Goal: Task Accomplishment & Management: Manage account settings

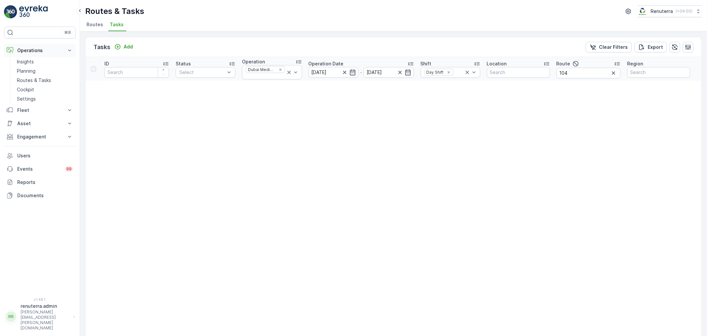
scroll to position [28, 0]
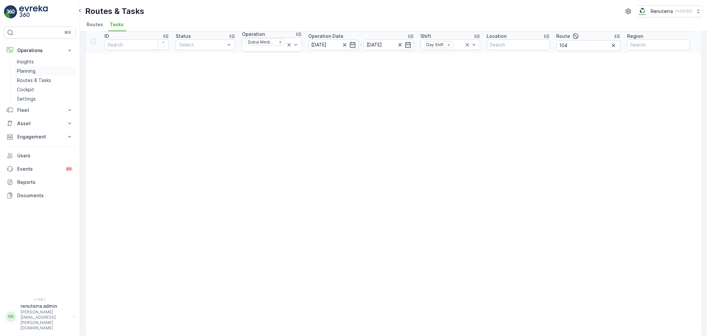
click at [41, 68] on link "Planning" at bounding box center [44, 70] width 61 height 9
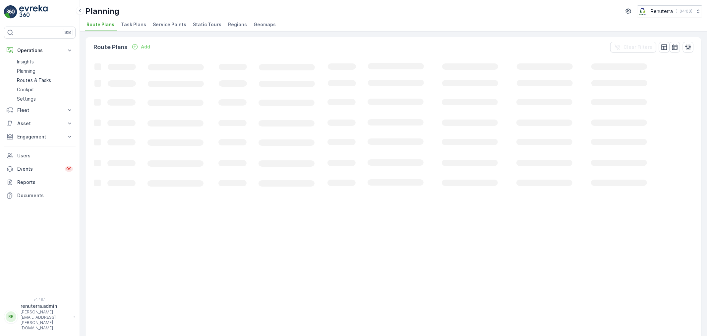
click at [166, 26] on span "Service Points" at bounding box center [169, 24] width 33 height 7
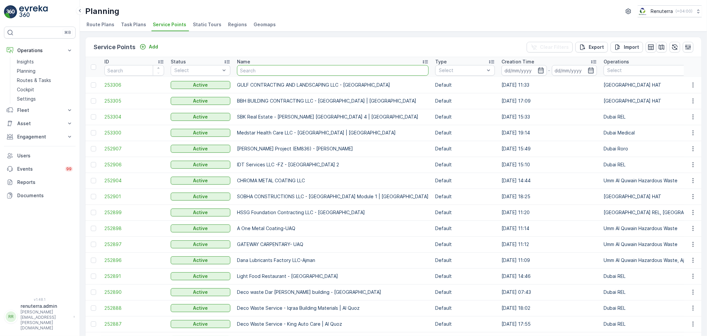
click at [246, 74] on input "text" at bounding box center [333, 70] width 192 height 11
type input "al hur"
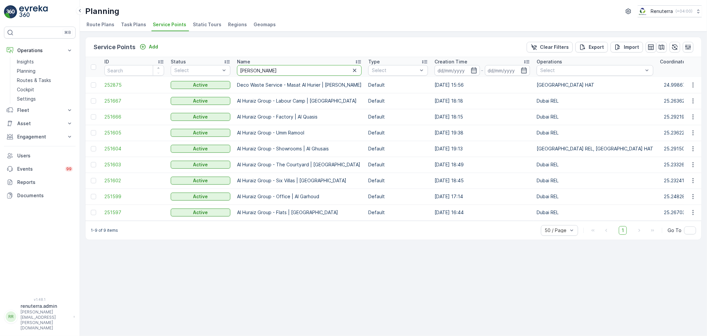
click at [264, 74] on input "al hur" at bounding box center [299, 70] width 125 height 11
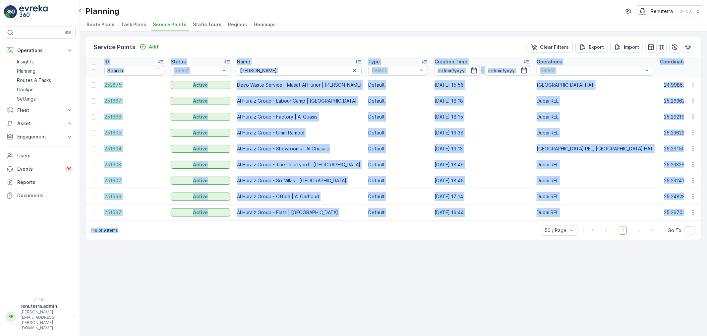
drag, startPoint x: 250, startPoint y: 223, endPoint x: 254, endPoint y: 238, distance: 15.6
click at [272, 221] on div "Service Points Add Clear Filters Export Import ID Status Select Name al hur Typ…" at bounding box center [393, 138] width 617 height 203
click at [253, 239] on div "1-9 of 9 items 50 / Page 1 Go To" at bounding box center [394, 229] width 616 height 19
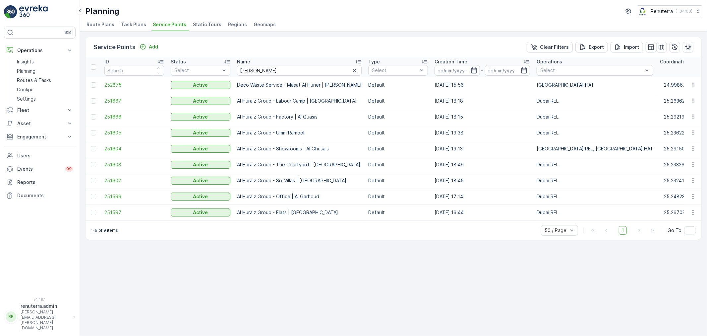
click at [115, 149] on span "251604" at bounding box center [134, 148] width 60 height 7
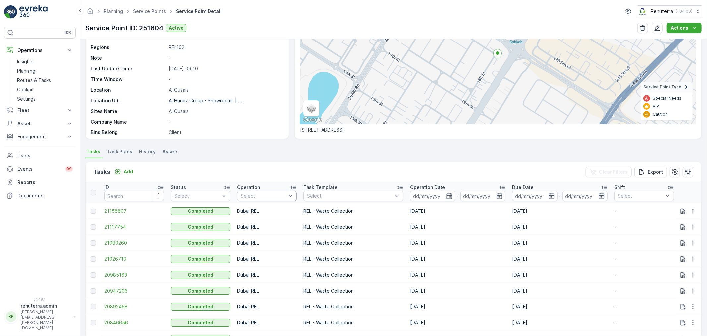
scroll to position [74, 0]
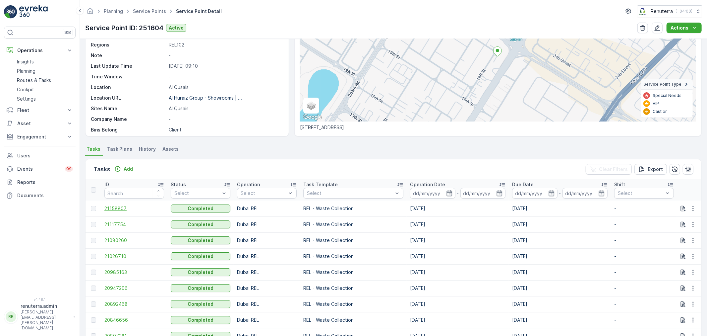
click at [122, 208] on span "21158807" at bounding box center [134, 208] width 60 height 7
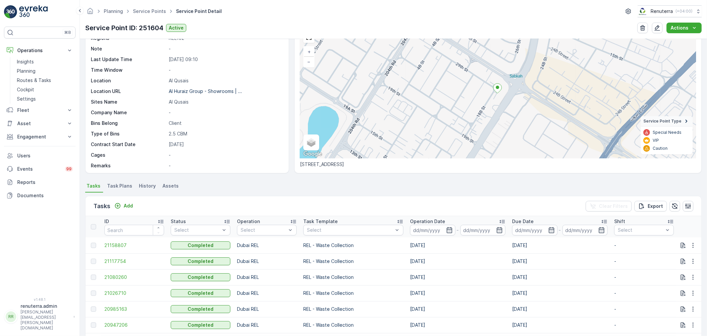
scroll to position [91, 0]
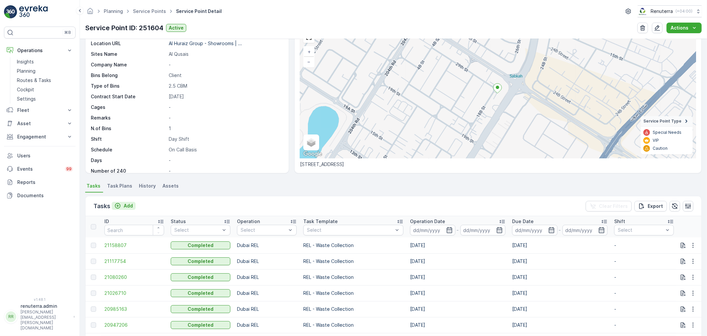
click at [128, 202] on button "Add" at bounding box center [124, 206] width 24 height 8
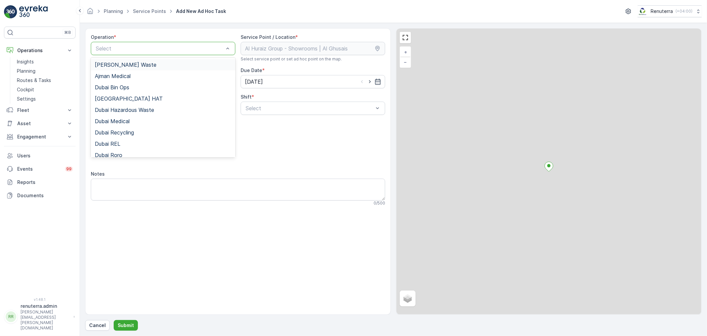
drag, startPoint x: 148, startPoint y: 42, endPoint x: 144, endPoint y: 62, distance: 20.9
click at [148, 42] on div "Select" at bounding box center [163, 48] width 145 height 13
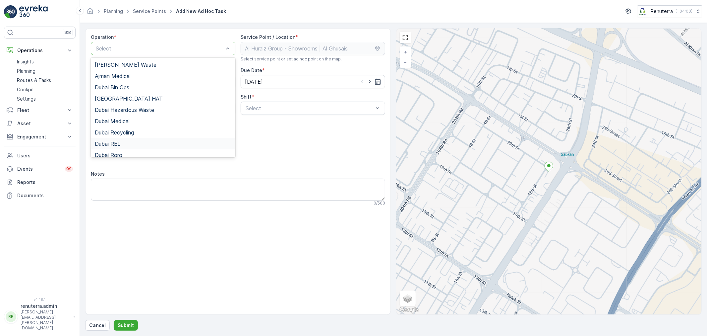
drag, startPoint x: 135, startPoint y: 146, endPoint x: 214, endPoint y: 105, distance: 88.5
click at [136, 146] on div "Dubai REL" at bounding box center [163, 144] width 137 height 6
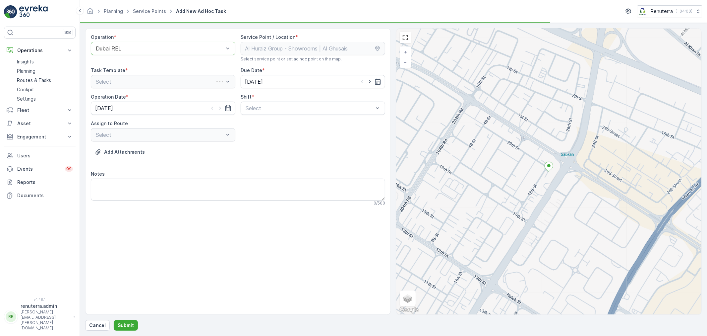
click at [277, 115] on div "Operation * option Dubai REL, selected. Dubai REL Service Point / Location * Se…" at bounding box center [238, 122] width 294 height 177
click at [277, 114] on div "Operation * Dubai REL Service Point / Location * Select service point or set ad…" at bounding box center [238, 122] width 294 height 177
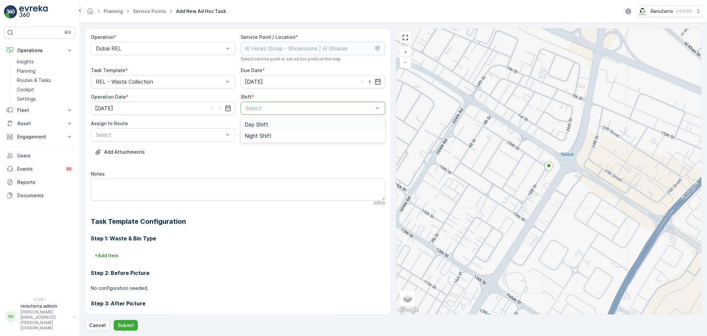
click at [277, 114] on div "Select" at bounding box center [313, 107] width 145 height 13
click at [271, 125] on div "Day Shift" at bounding box center [313, 124] width 137 height 6
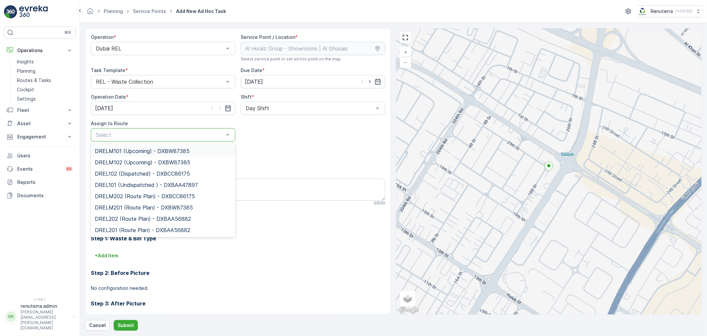
drag, startPoint x: 143, startPoint y: 134, endPoint x: 141, endPoint y: 139, distance: 5.8
click at [143, 135] on div at bounding box center [159, 135] width 129 height 6
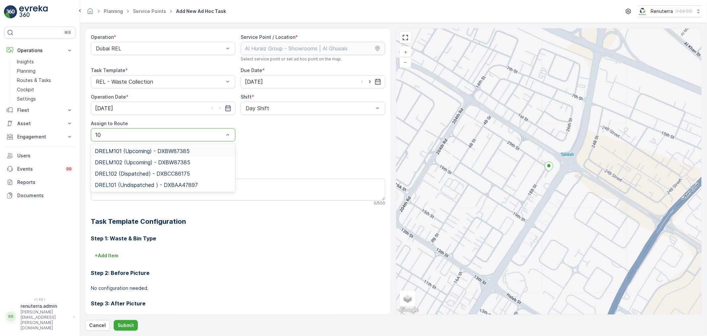
type input "102"
drag, startPoint x: 108, startPoint y: 164, endPoint x: 115, endPoint y: 159, distance: 7.8
click at [108, 163] on span "DREL102 (Dispatched) - DXBCC86175" at bounding box center [142, 162] width 95 height 6
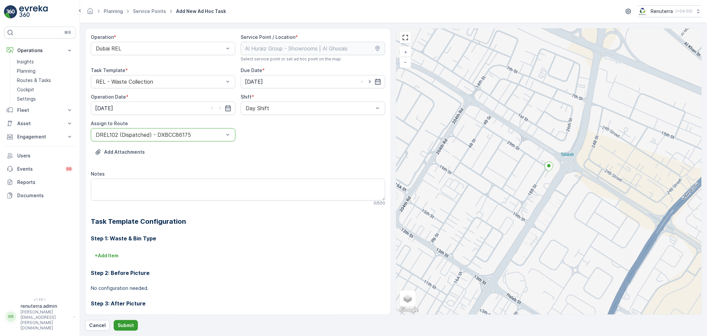
click at [131, 326] on p "Submit" at bounding box center [126, 325] width 16 height 7
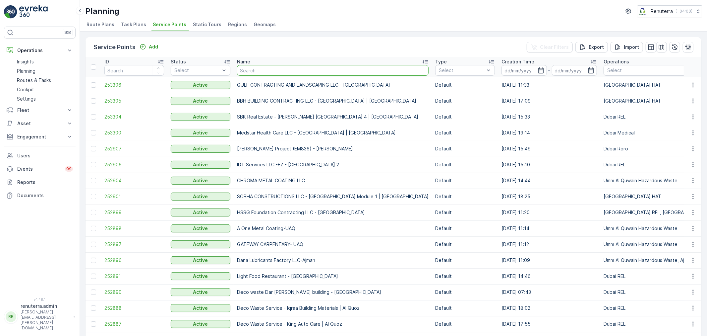
click at [253, 74] on input "text" at bounding box center [333, 70] width 192 height 11
click at [266, 67] on input "text" at bounding box center [333, 70] width 192 height 11
click at [261, 72] on input "text" at bounding box center [333, 70] width 192 height 11
click at [273, 71] on input "text" at bounding box center [333, 70] width 192 height 11
type input "ca"
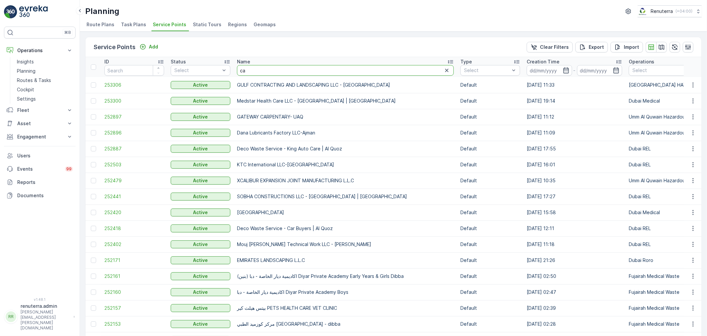
click at [269, 68] on input "ca" at bounding box center [345, 70] width 217 height 11
type input "cali"
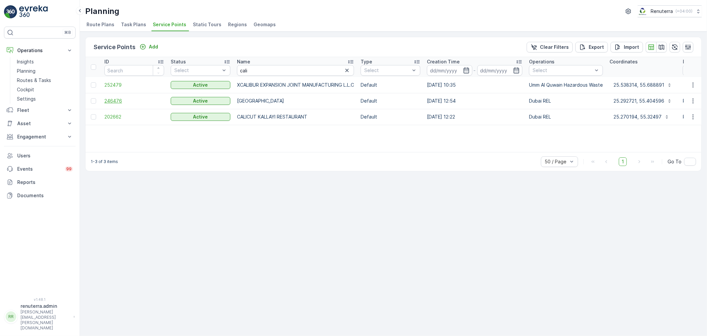
click at [115, 100] on span "246476" at bounding box center [134, 100] width 60 height 7
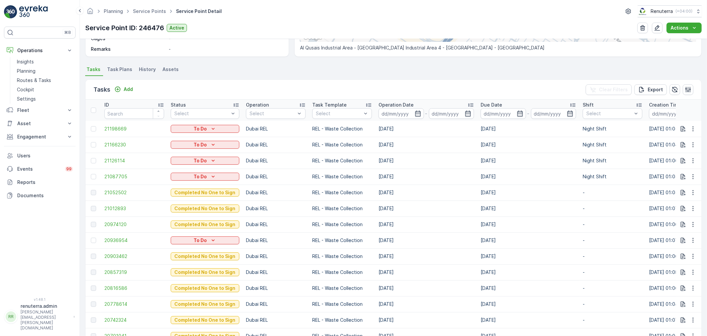
scroll to position [184, 0]
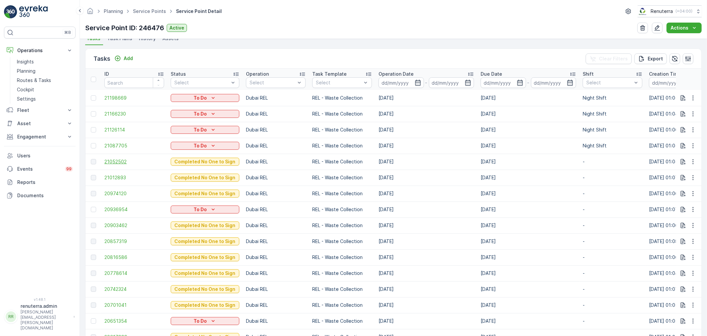
click at [117, 161] on span "21052502" at bounding box center [134, 161] width 60 height 7
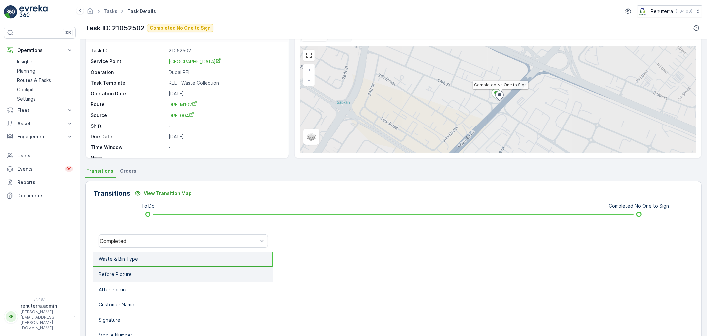
scroll to position [37, 0]
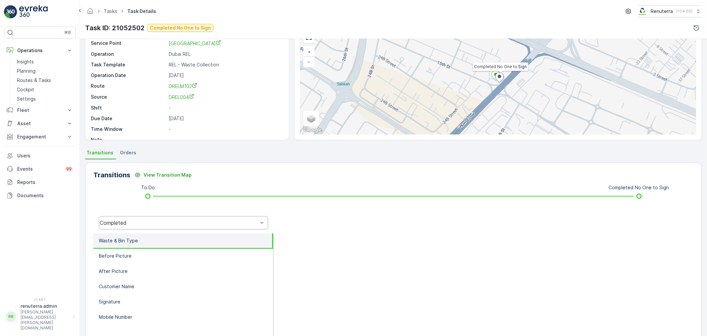
click at [207, 223] on div "Completed" at bounding box center [179, 222] width 158 height 6
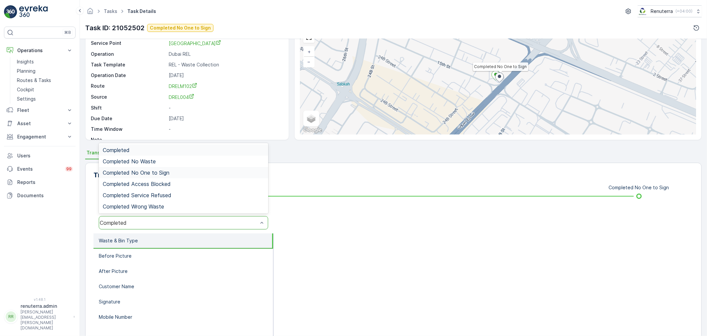
click at [153, 172] on span "Completed No One to Sign" at bounding box center [136, 172] width 67 height 6
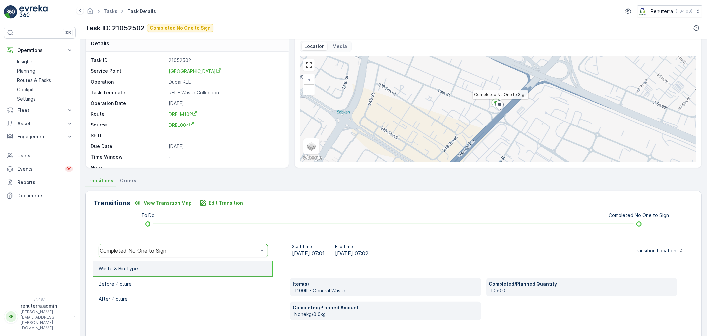
scroll to position [0, 0]
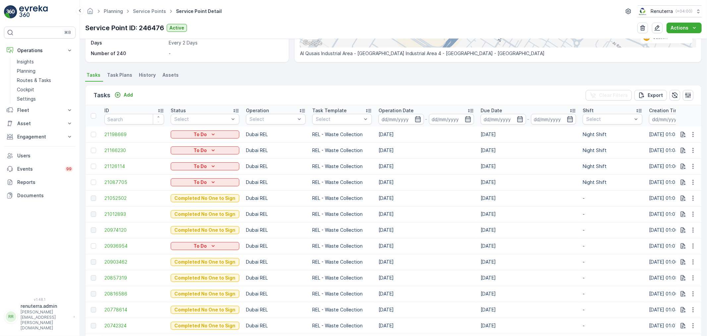
scroll to position [147, 0]
drag, startPoint x: 693, startPoint y: 181, endPoint x: 694, endPoint y: 185, distance: 4.5
click at [694, 181] on icon "button" at bounding box center [693, 182] width 7 height 7
click at [683, 211] on span "Change Route" at bounding box center [676, 210] width 32 height 7
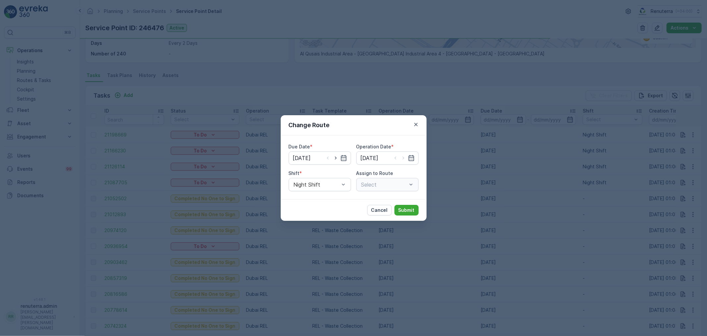
type input "[DATE]"
click at [339, 186] on div at bounding box center [316, 184] width 47 height 6
click at [325, 201] on div "Day Shift" at bounding box center [320, 201] width 54 height 6
click at [408, 210] on p "Submit" at bounding box center [407, 210] width 16 height 7
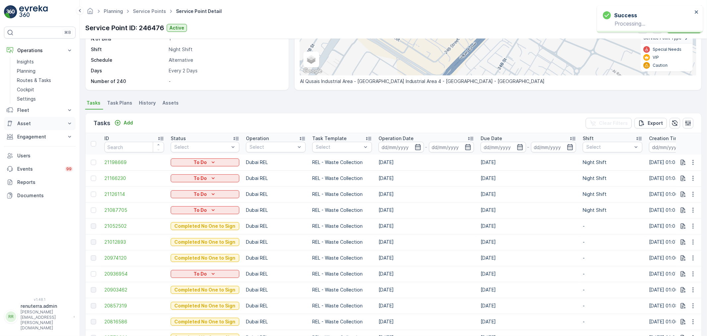
scroll to position [37, 0]
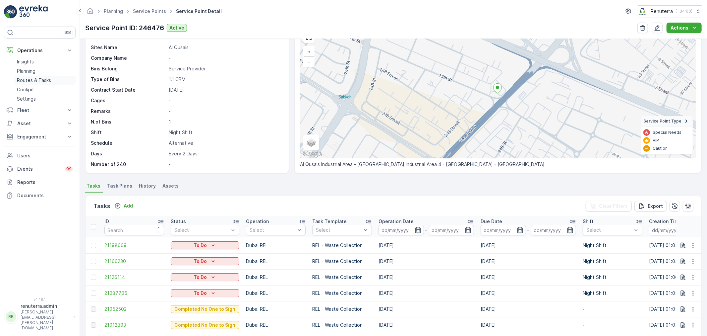
click at [40, 78] on p "Routes & Tasks" at bounding box center [34, 80] width 34 height 7
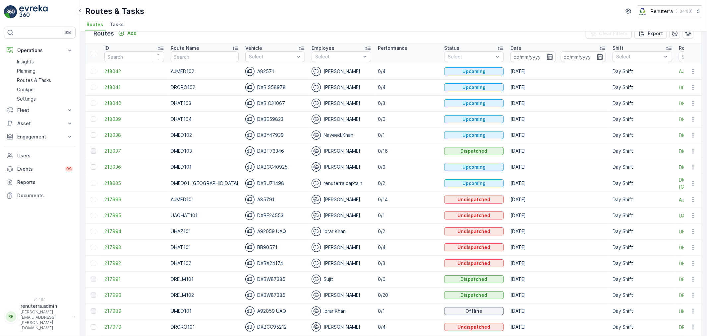
scroll to position [37, 0]
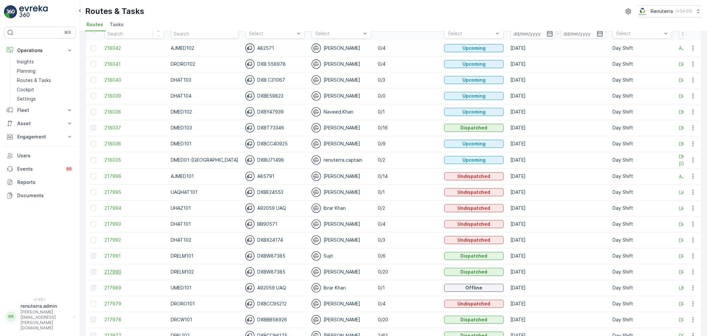
click at [116, 271] on span "217990" at bounding box center [134, 271] width 60 height 7
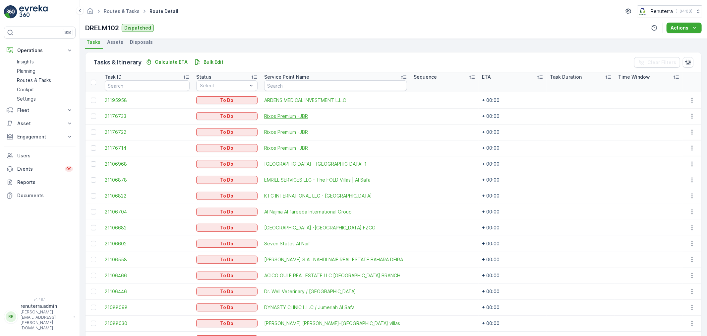
scroll to position [110, 0]
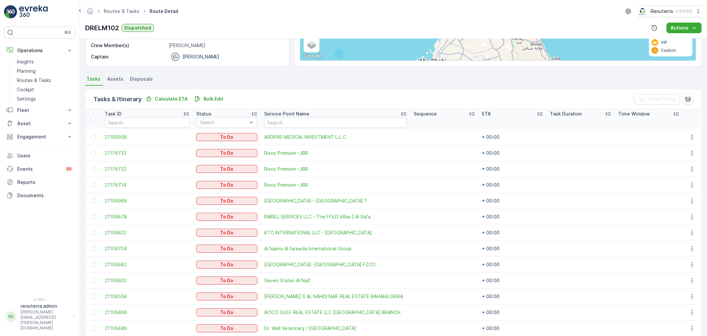
click at [288, 127] on th "Service Point Name" at bounding box center [336, 119] width 150 height 20
click at [289, 124] on input "text" at bounding box center [335, 122] width 143 height 11
type input "emri"
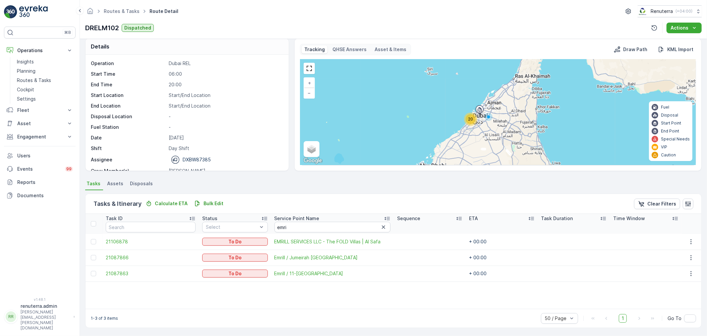
scroll to position [21, 0]
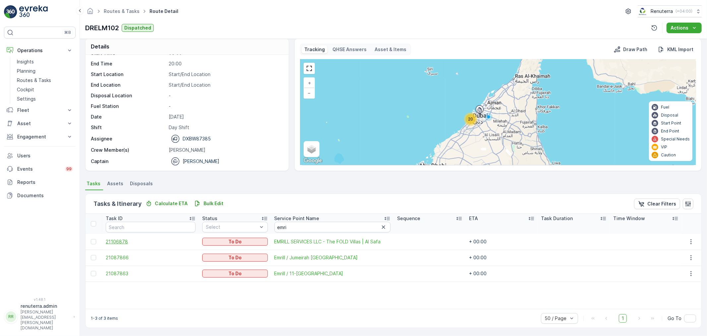
click at [116, 241] on span "21106878" at bounding box center [151, 241] width 90 height 7
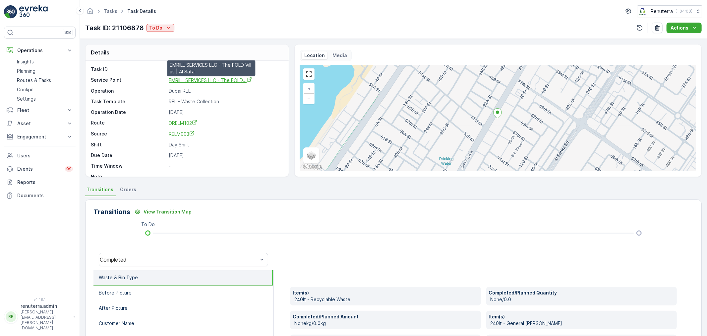
click at [191, 79] on span "EMRILL SERVICES LLC - The FOLD..." at bounding box center [210, 80] width 83 height 6
drag, startPoint x: 29, startPoint y: 80, endPoint x: 26, endPoint y: 78, distance: 3.6
click at [28, 81] on p "Routes & Tasks" at bounding box center [34, 80] width 34 height 7
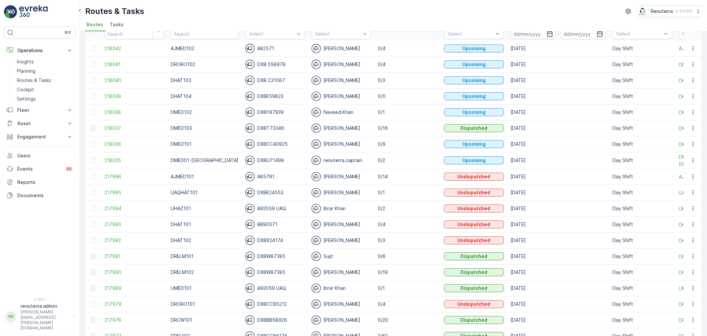
scroll to position [37, 0]
click at [112, 269] on span "217990" at bounding box center [134, 271] width 60 height 7
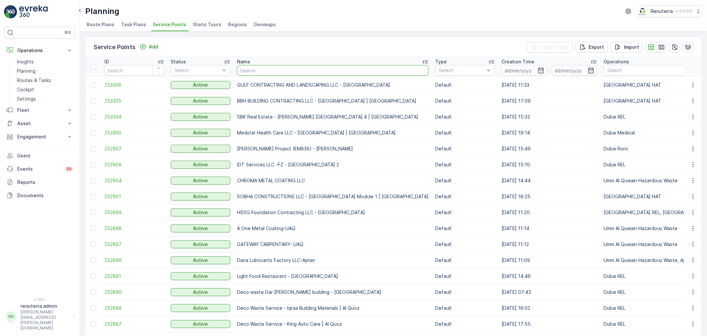
click at [256, 67] on input "text" at bounding box center [333, 70] width 192 height 11
type input "wade"
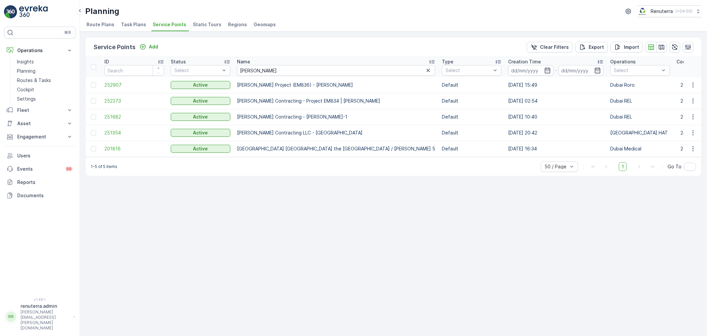
scroll to position [0, 5]
click at [109, 82] on span "252907" at bounding box center [130, 85] width 60 height 7
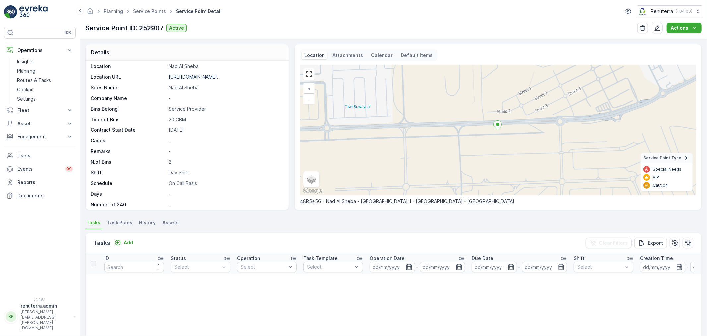
scroll to position [91, 0]
drag, startPoint x: 284, startPoint y: 153, endPoint x: 289, endPoint y: 131, distance: 22.3
click at [289, 131] on div "Details Service Point ID 252907 Name Wade Adams Project (EM836) - N... Type Def…" at bounding box center [393, 127] width 617 height 166
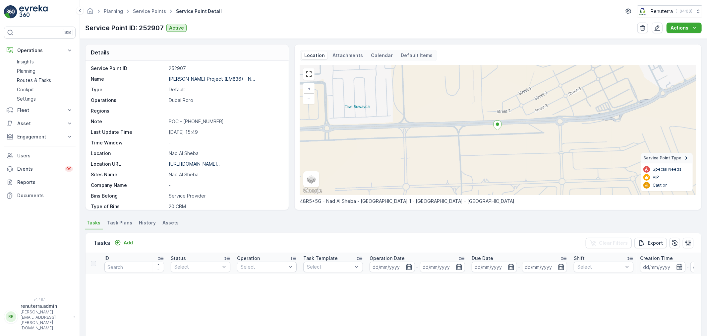
scroll to position [0, 0]
click at [191, 78] on p "Wade Adams Project (EM836) - N..." at bounding box center [212, 80] width 87 height 6
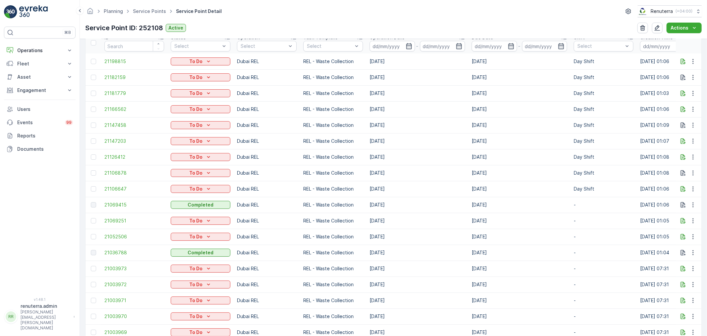
scroll to position [221, 0]
click at [410, 45] on icon "button" at bounding box center [409, 45] width 7 height 7
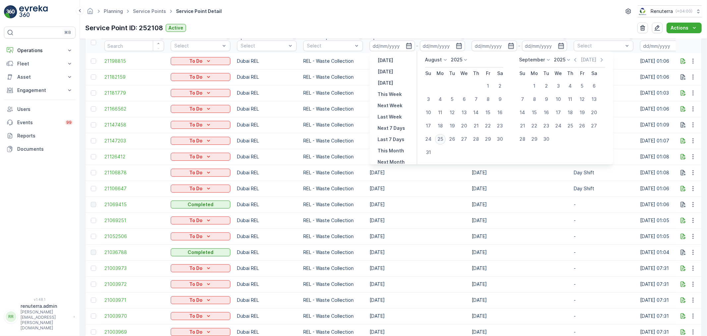
click at [438, 140] on div "25" at bounding box center [440, 139] width 11 height 11
type input "[DATE]"
click at [438, 140] on div "25" at bounding box center [440, 139] width 11 height 11
type input "[DATE]"
click at [438, 140] on div "25" at bounding box center [440, 139] width 11 height 11
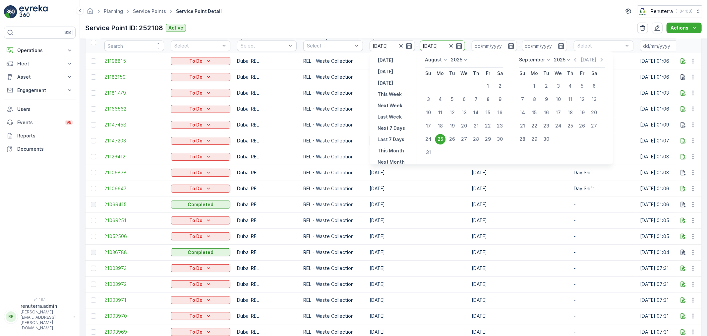
click at [438, 140] on td "27.08.2025" at bounding box center [417, 141] width 102 height 16
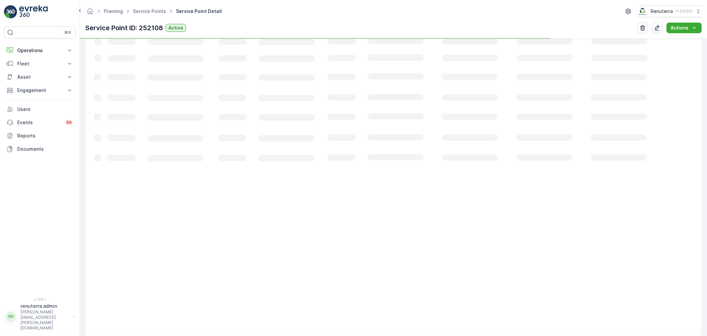
scroll to position [40, 0]
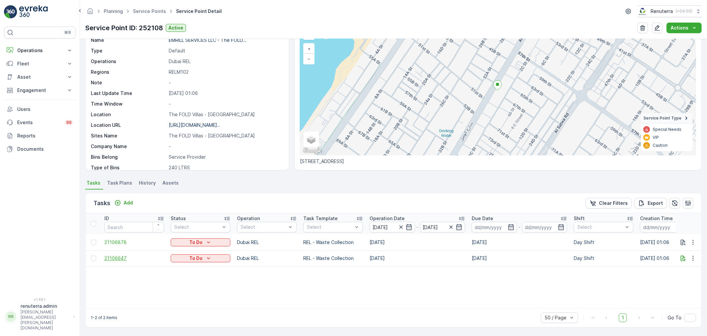
click at [116, 258] on span "21106647" at bounding box center [134, 258] width 60 height 7
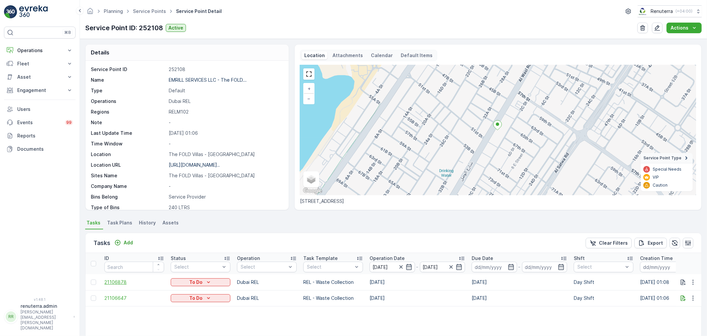
click at [111, 278] on span "21106878" at bounding box center [134, 281] width 60 height 7
click at [123, 281] on span "21106878" at bounding box center [134, 281] width 60 height 7
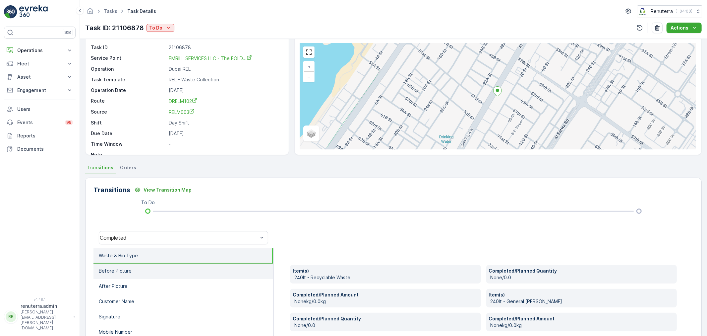
scroll to position [82, 0]
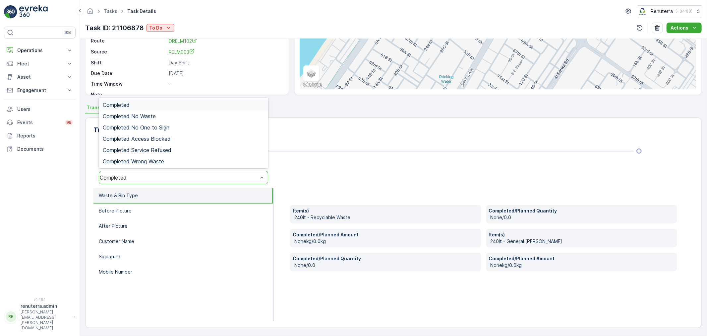
click at [162, 176] on div "Completed" at bounding box center [179, 177] width 158 height 6
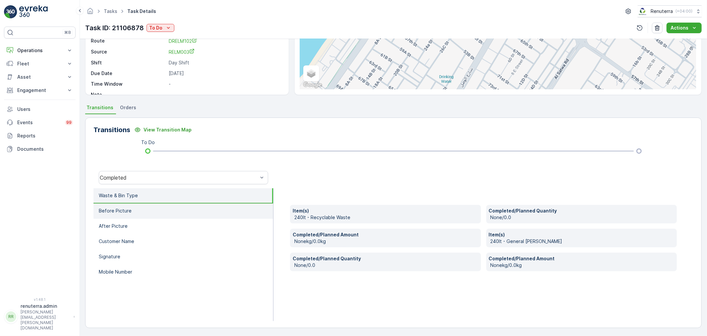
click at [152, 204] on li "Before Picture" at bounding box center [183, 210] width 180 height 15
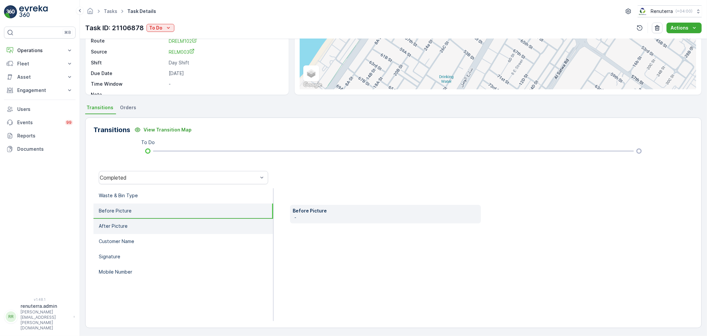
click at [148, 222] on li "After Picture" at bounding box center [183, 225] width 180 height 15
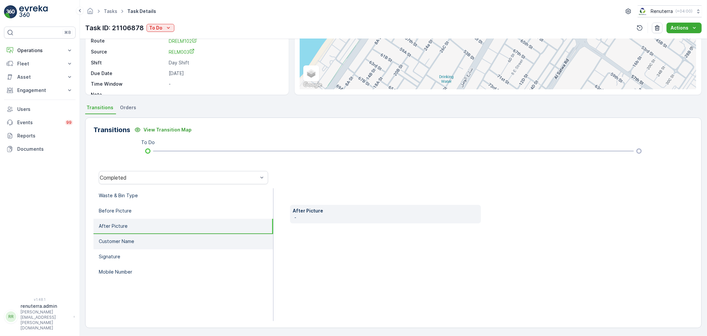
drag, startPoint x: 144, startPoint y: 237, endPoint x: 142, endPoint y: 246, distance: 9.3
click at [144, 237] on li "Customer Name" at bounding box center [183, 241] width 180 height 15
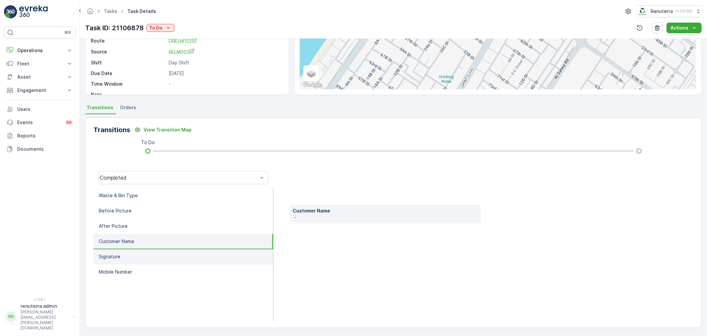
click at [140, 249] on li "Signature" at bounding box center [183, 256] width 180 height 15
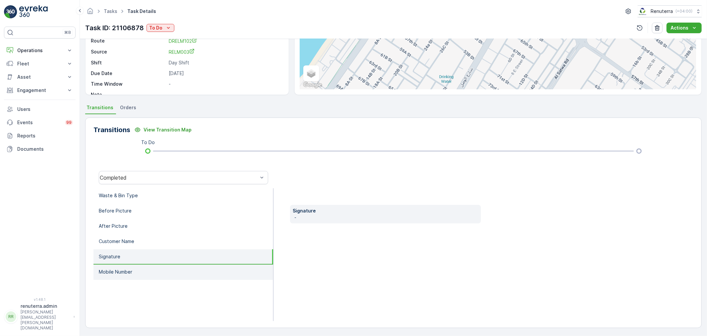
click at [137, 264] on li "Mobile Number" at bounding box center [183, 271] width 180 height 15
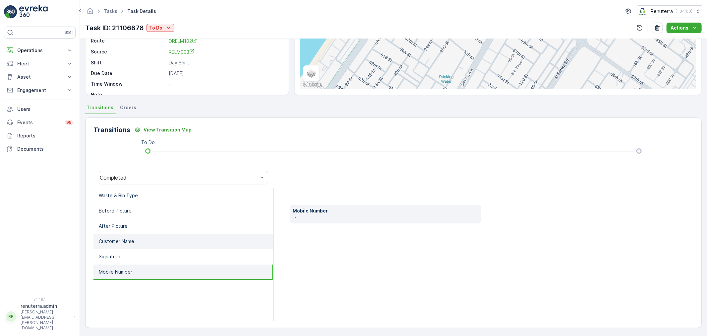
drag, startPoint x: 137, startPoint y: 270, endPoint x: 147, endPoint y: 245, distance: 27.4
click at [137, 269] on li "Mobile Number" at bounding box center [183, 271] width 180 height 15
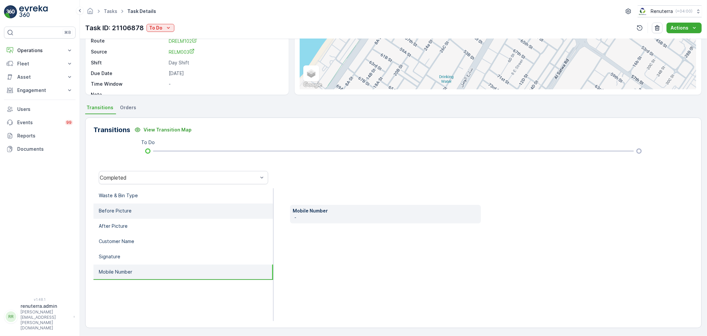
drag, startPoint x: 144, startPoint y: 189, endPoint x: 137, endPoint y: 207, distance: 18.8
click at [143, 188] on li "Waste & Bin Type" at bounding box center [183, 195] width 180 height 15
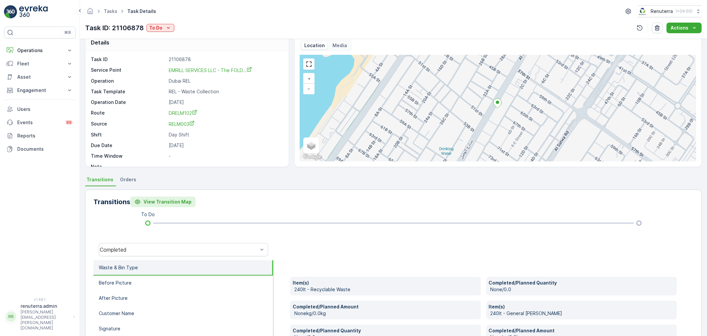
scroll to position [0, 0]
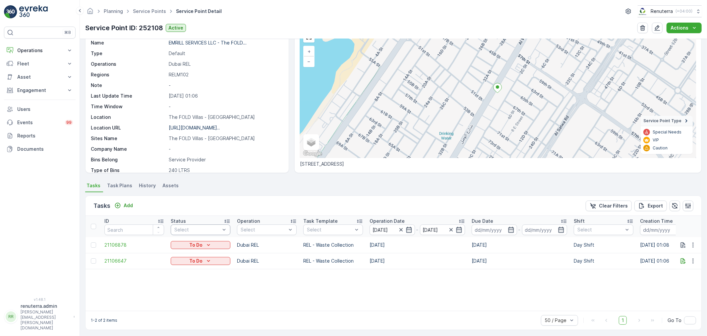
scroll to position [39, 0]
click at [117, 242] on span "21106878" at bounding box center [134, 242] width 60 height 7
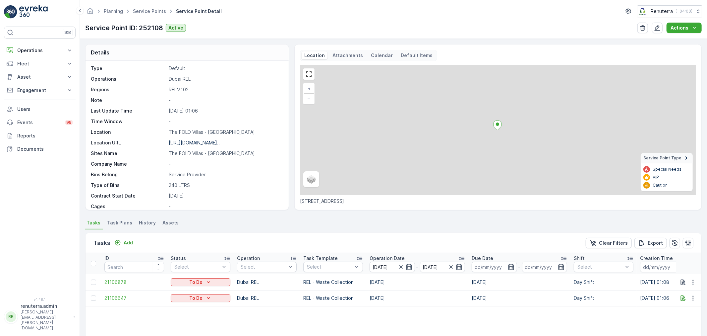
scroll to position [91, 0]
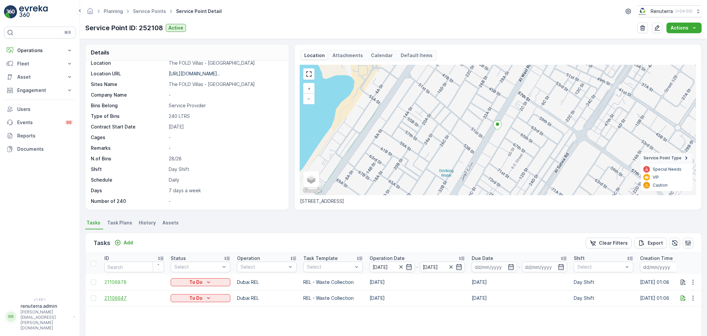
click at [108, 296] on span "21106647" at bounding box center [134, 297] width 60 height 7
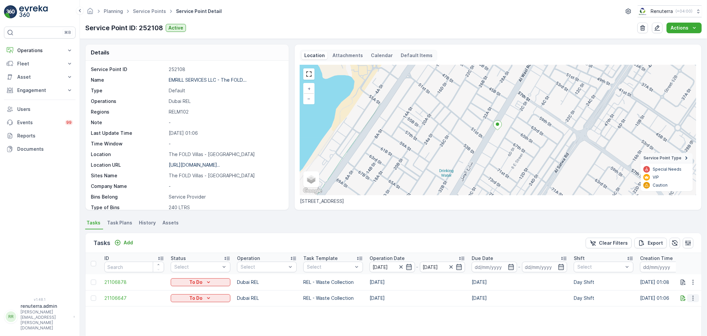
drag, startPoint x: 692, startPoint y: 279, endPoint x: 689, endPoint y: 297, distance: 18.5
click at [692, 279] on icon "button" at bounding box center [693, 281] width 7 height 7
click at [660, 270] on span "Delete" at bounding box center [667, 271] width 15 height 7
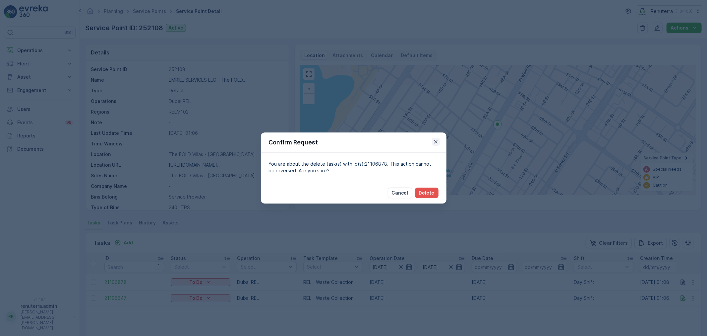
click at [435, 141] on icon "button" at bounding box center [436, 141] width 7 height 7
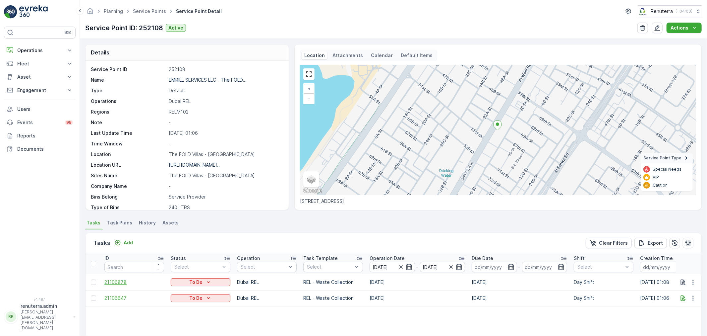
click at [124, 279] on span "21106878" at bounding box center [134, 281] width 60 height 7
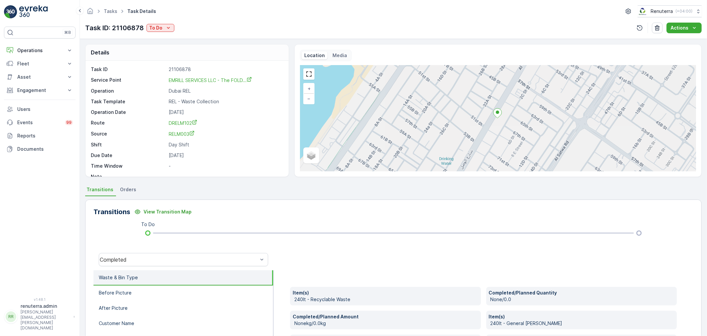
scroll to position [9, 0]
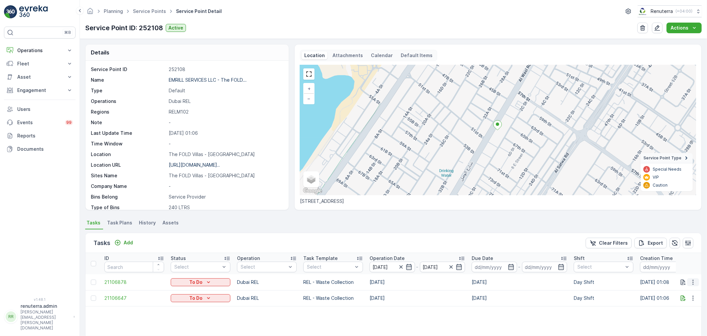
click at [690, 278] on icon "button" at bounding box center [693, 281] width 7 height 7
click at [665, 275] on span "Delete" at bounding box center [667, 271] width 15 height 7
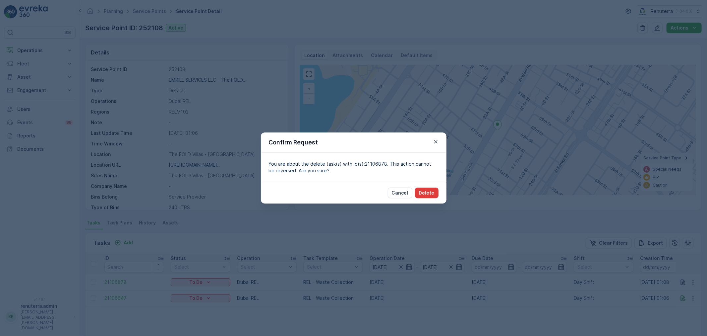
click at [428, 193] on p "Delete" at bounding box center [427, 192] width 16 height 7
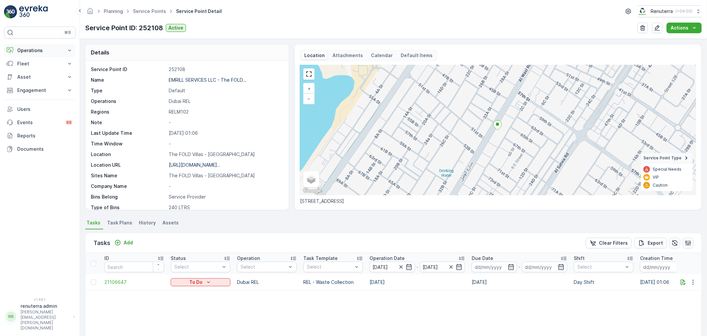
click at [34, 50] on p "Operations" at bounding box center [39, 50] width 45 height 7
click at [32, 81] on p "Routes & Tasks" at bounding box center [34, 80] width 34 height 7
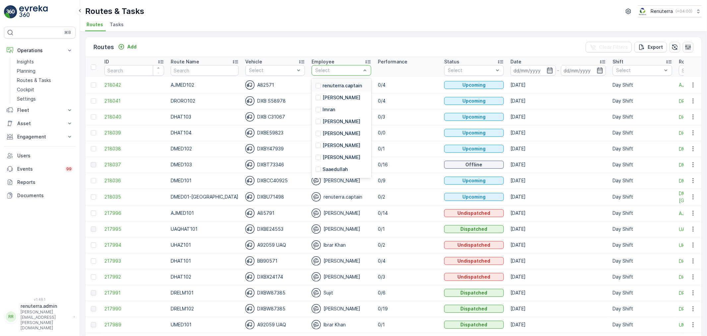
click at [324, 68] on div at bounding box center [338, 70] width 47 height 5
type input "sujit"
click at [323, 86] on p "Sujit" at bounding box center [328, 85] width 11 height 7
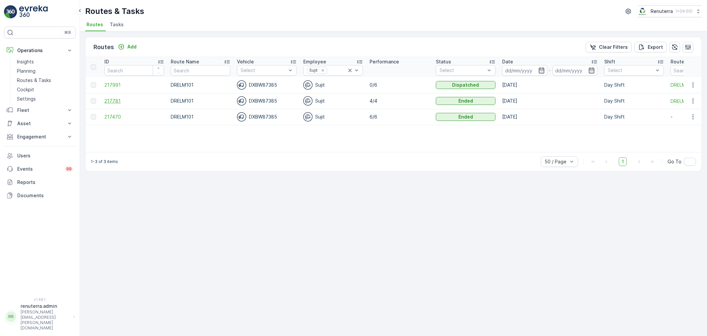
click at [118, 98] on span "217781" at bounding box center [134, 100] width 60 height 7
click at [106, 114] on span "217470" at bounding box center [134, 116] width 60 height 7
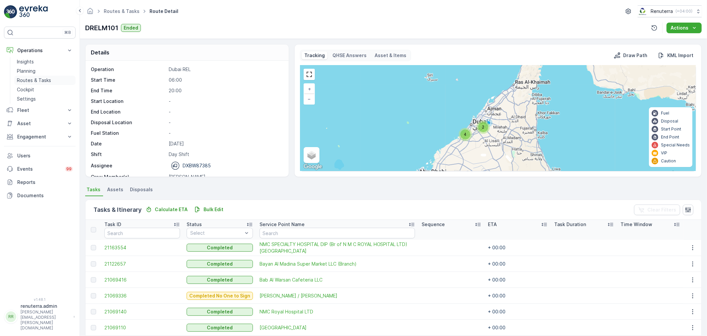
click at [34, 79] on p "Routes & Tasks" at bounding box center [34, 80] width 34 height 7
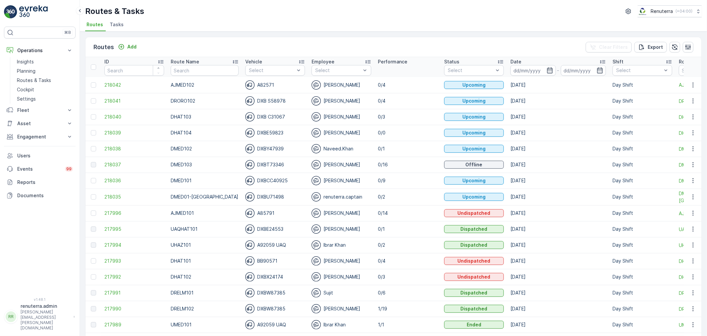
click at [113, 22] on span "Tasks" at bounding box center [117, 24] width 14 height 7
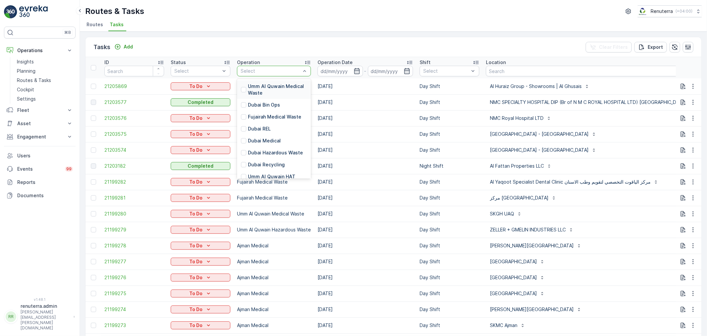
click at [260, 71] on div at bounding box center [270, 70] width 61 height 5
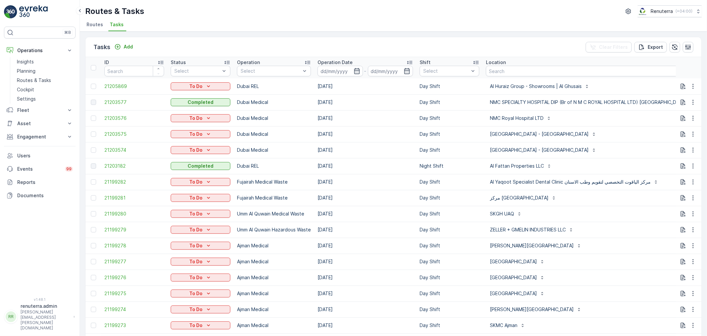
click at [310, 32] on div "Tasks Add Clear Filters Export ID Status Select Operation Select Operation Date…" at bounding box center [393, 183] width 627 height 304
click at [360, 70] on icon "button" at bounding box center [357, 71] width 6 height 6
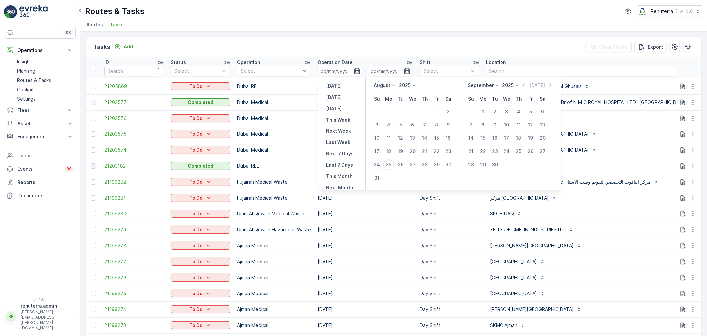
click at [379, 162] on div "24" at bounding box center [377, 164] width 11 height 11
type input "[DATE]"
click at [379, 162] on div "24" at bounding box center [377, 164] width 11 height 11
type input "[DATE]"
click at [379, 162] on div "24" at bounding box center [377, 164] width 11 height 11
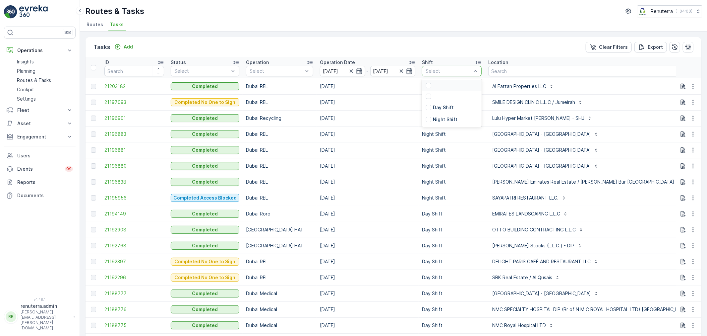
click at [440, 73] on div at bounding box center [448, 70] width 47 height 5
click at [442, 116] on p "Night Shift" at bounding box center [445, 119] width 25 height 7
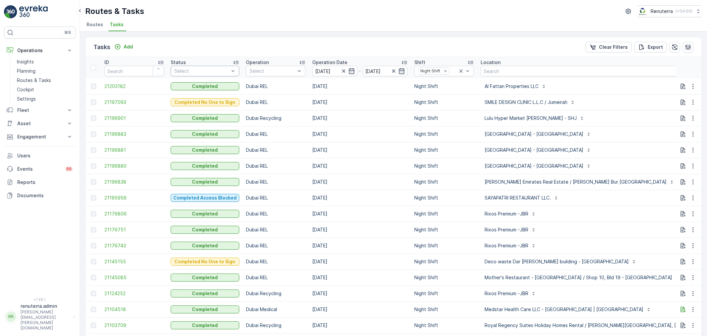
click at [211, 67] on div "Select" at bounding box center [205, 71] width 69 height 11
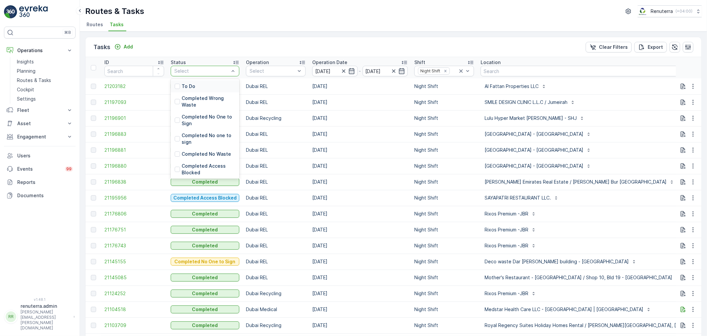
click at [196, 85] on div "To Do" at bounding box center [205, 86] width 69 height 12
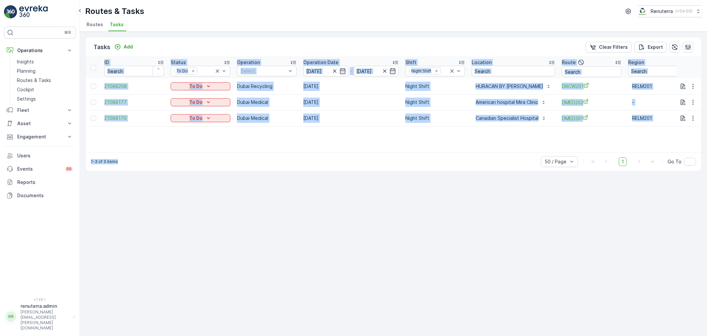
drag, startPoint x: 264, startPoint y: 145, endPoint x: 395, endPoint y: 152, distance: 131.1
click at [394, 152] on div "Tasks Add Clear Filters Export ID Status To Do Operation Select Operation Date …" at bounding box center [393, 104] width 617 height 134
click at [394, 152] on div "1-3 of 3 items 50 / Page 1 Go To" at bounding box center [394, 161] width 616 height 19
drag, startPoint x: 414, startPoint y: 125, endPoint x: 427, endPoint y: 147, distance: 25.6
click at [413, 125] on td "Night Shift" at bounding box center [435, 118] width 66 height 16
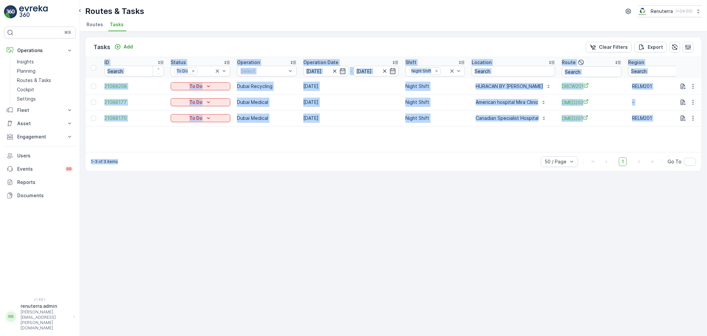
click at [442, 174] on div "Tasks Add Clear Filters Export ID Status To Do Operation Select Operation Date …" at bounding box center [393, 183] width 627 height 304
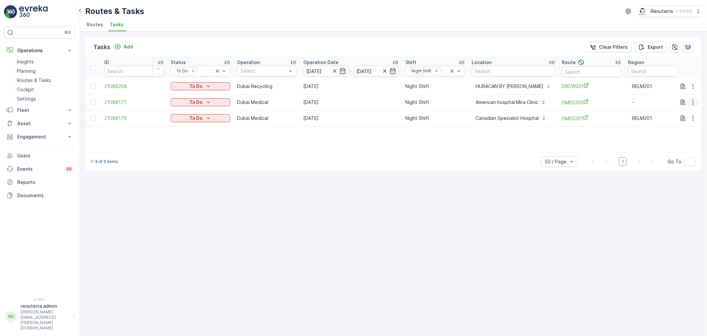
click at [691, 101] on icon "button" at bounding box center [693, 102] width 7 height 7
click at [672, 149] on span "Delete" at bounding box center [667, 152] width 15 height 7
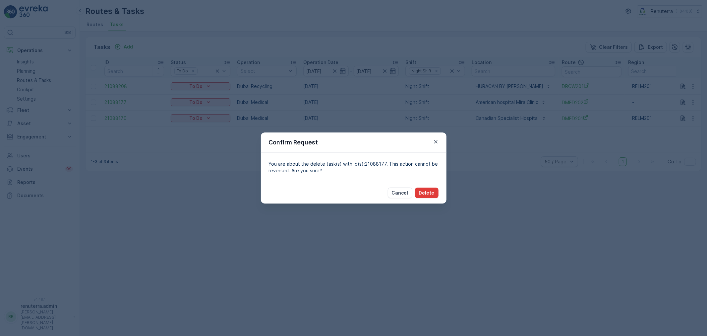
click at [433, 189] on button "Delete" at bounding box center [427, 192] width 24 height 11
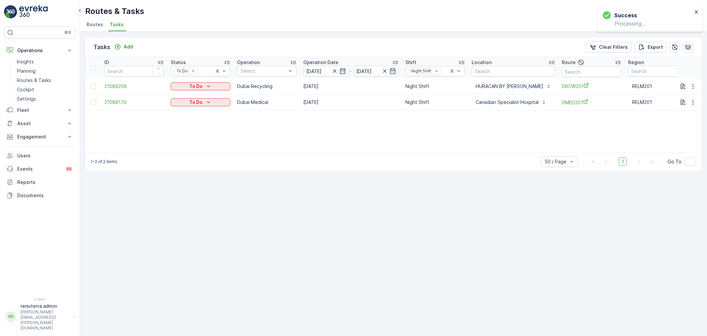
click at [465, 118] on div "ID Status To Do Operation Select Operation Date 24.08.2025 - 24.08.2025 Shift N…" at bounding box center [394, 104] width 616 height 95
click at [123, 84] on span "21088208" at bounding box center [134, 86] width 60 height 7
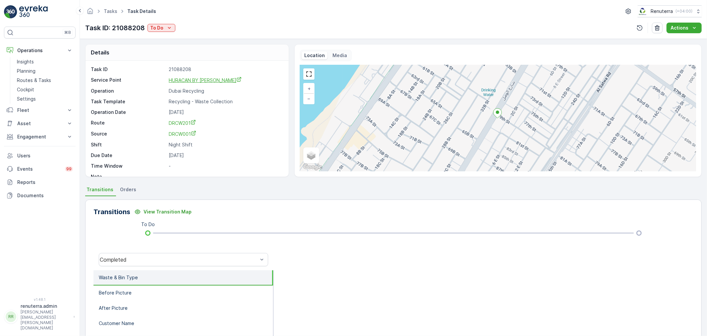
click at [190, 80] on span "HURACAN BY [PERSON_NAME]" at bounding box center [205, 80] width 73 height 6
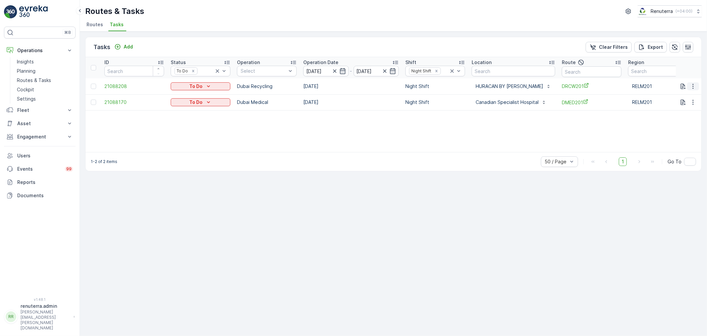
click at [696, 85] on icon "button" at bounding box center [693, 86] width 7 height 7
click at [676, 133] on div "Delete" at bounding box center [682, 135] width 50 height 9
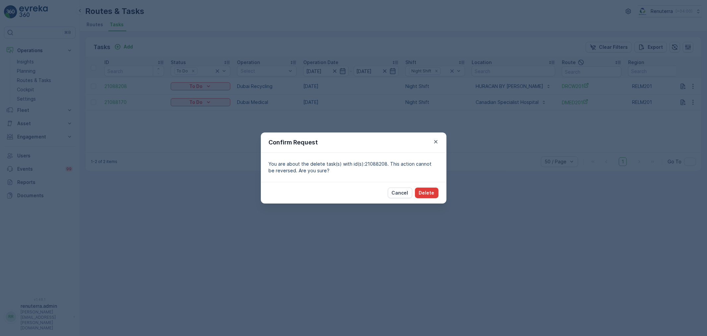
click at [435, 193] on button "Delete" at bounding box center [427, 192] width 24 height 11
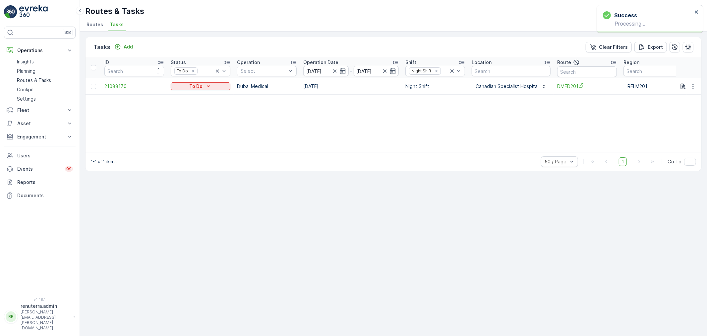
drag, startPoint x: 274, startPoint y: 113, endPoint x: 244, endPoint y: 113, distance: 30.5
click at [269, 114] on div "ID Status To Do Operation Select Operation Date 24.08.2025 - 24.08.2025 Shift N…" at bounding box center [394, 104] width 616 height 95
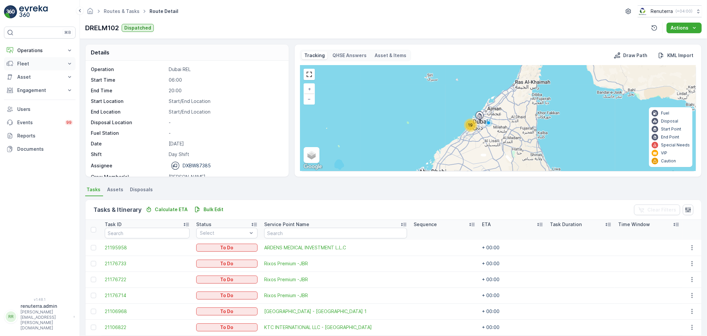
drag, startPoint x: 37, startPoint y: 48, endPoint x: 37, endPoint y: 62, distance: 14.6
click at [37, 60] on div "Operations Insights Planning Routes & Tasks Cockpit Settings Fleet Live Trackin…" at bounding box center [40, 100] width 72 height 112
click at [44, 52] on p "Operations" at bounding box center [39, 50] width 45 height 7
click at [36, 71] on link "Planning" at bounding box center [44, 70] width 61 height 9
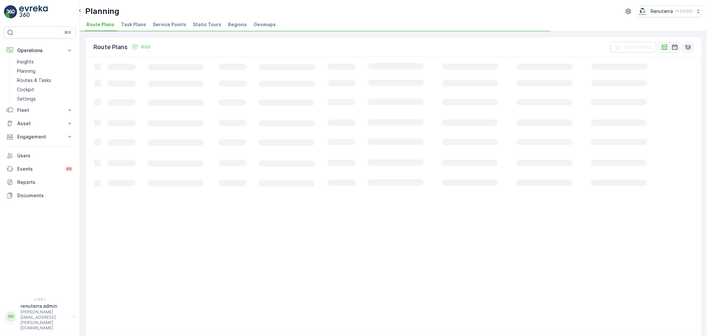
click at [153, 24] on span "Service Points" at bounding box center [169, 24] width 33 height 7
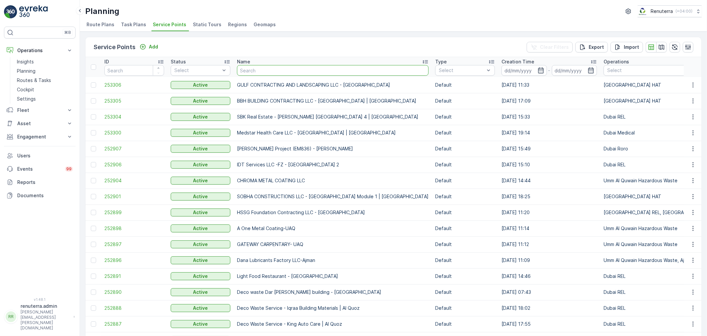
click at [270, 67] on input "text" at bounding box center [333, 70] width 192 height 11
type input "maqa"
click at [23, 80] on p "Routes & Tasks" at bounding box center [34, 80] width 34 height 7
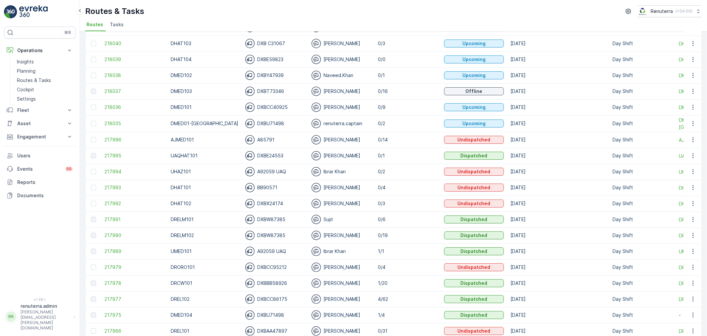
scroll to position [74, 0]
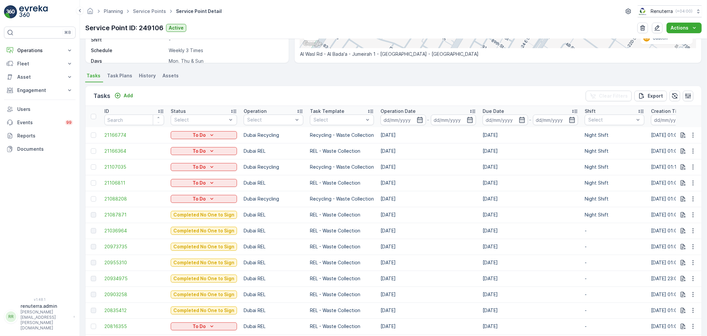
scroll to position [147, 0]
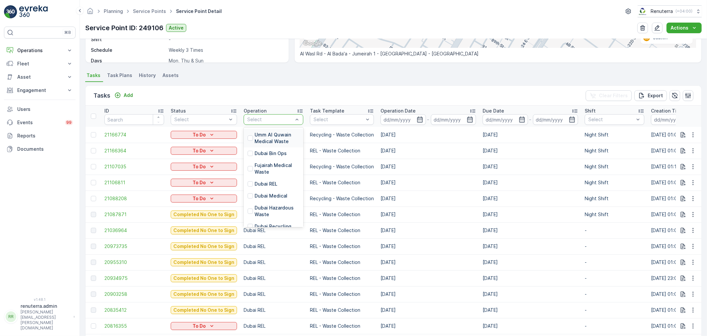
click at [260, 117] on div at bounding box center [270, 119] width 47 height 5
click at [271, 190] on p "Dubai Recycling" at bounding box center [273, 189] width 37 height 7
